Goal: Use online tool/utility: Utilize a website feature to perform a specific function

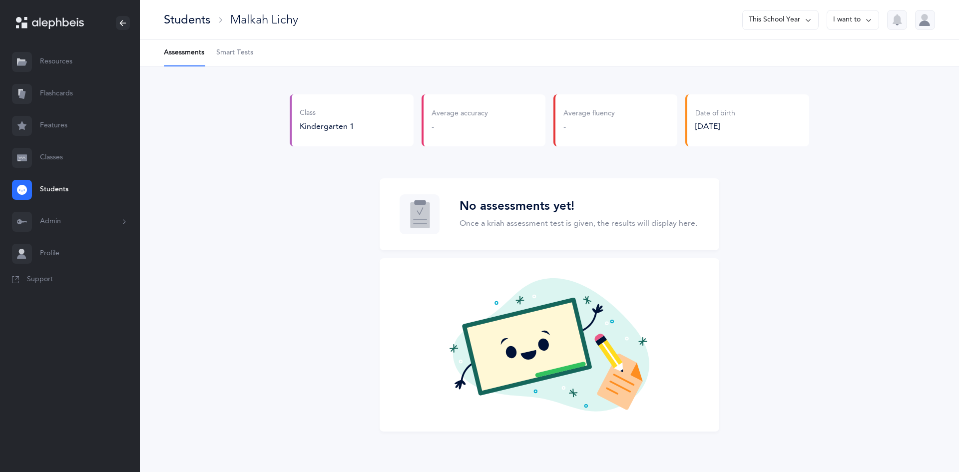
click at [63, 126] on link "Features" at bounding box center [70, 126] width 140 height 32
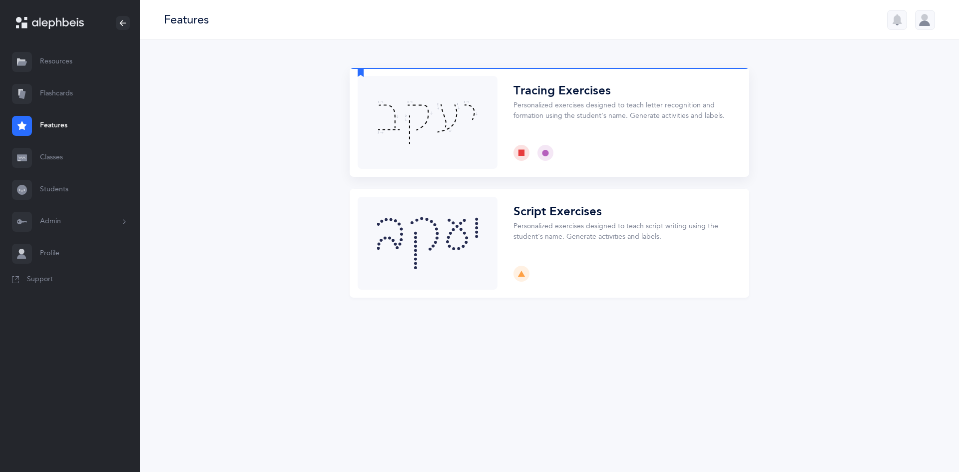
click at [554, 112] on button "Choose" at bounding box center [550, 122] width 400 height 109
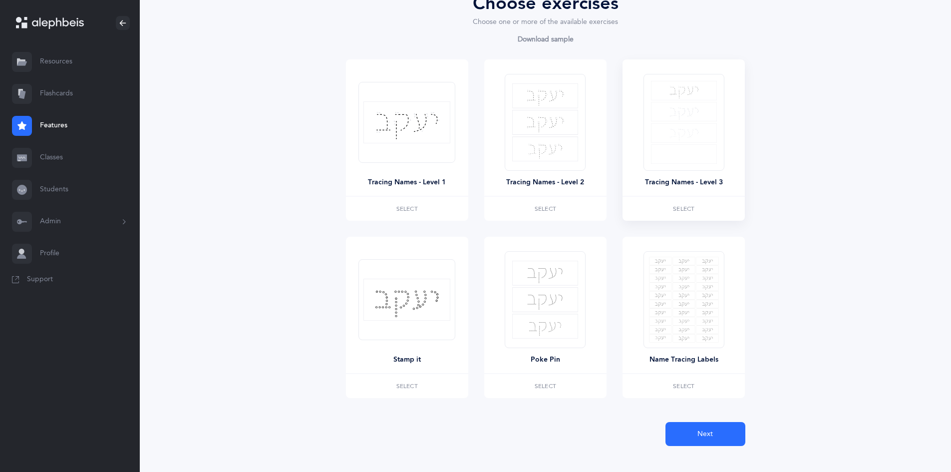
scroll to position [140, 0]
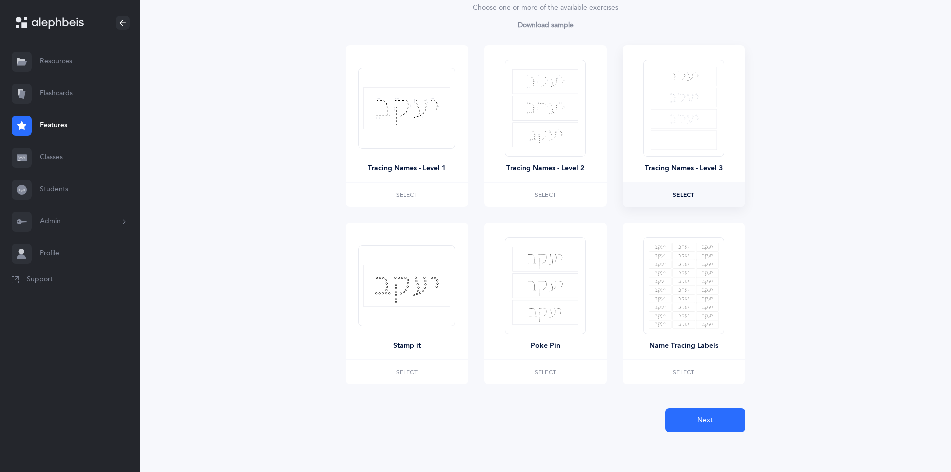
click at [690, 199] on label "Select" at bounding box center [684, 195] width 122 height 24
click at [705, 421] on span "Next" at bounding box center [705, 420] width 15 height 10
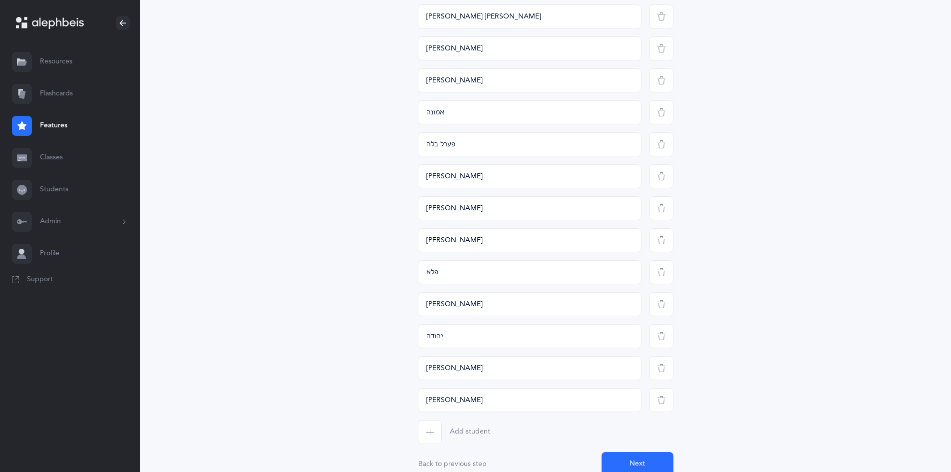
scroll to position [458, 0]
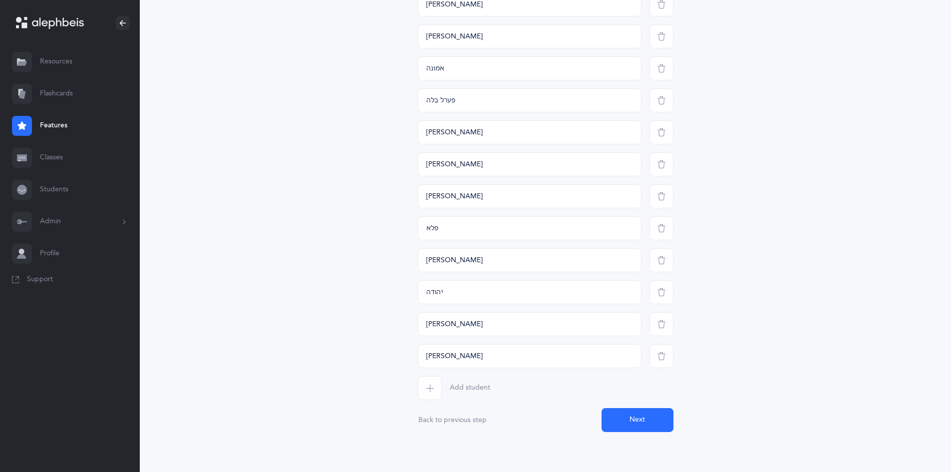
click at [633, 421] on button "Next" at bounding box center [638, 420] width 72 height 24
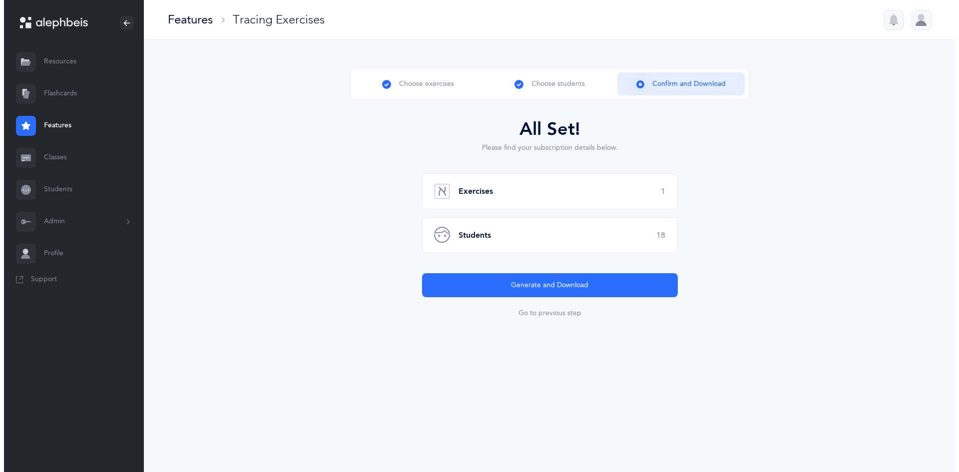
scroll to position [0, 0]
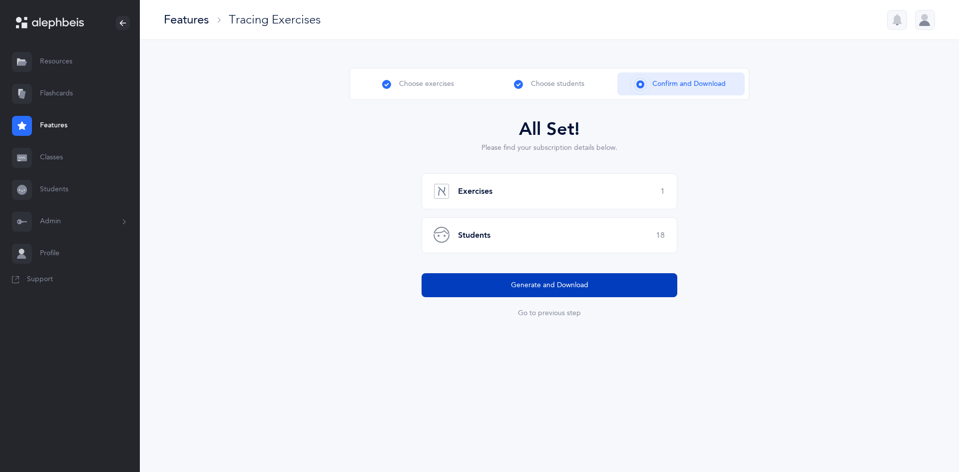
click at [569, 285] on span "Generate and Download" at bounding box center [549, 285] width 77 height 10
